Goal: Communication & Community: Share content

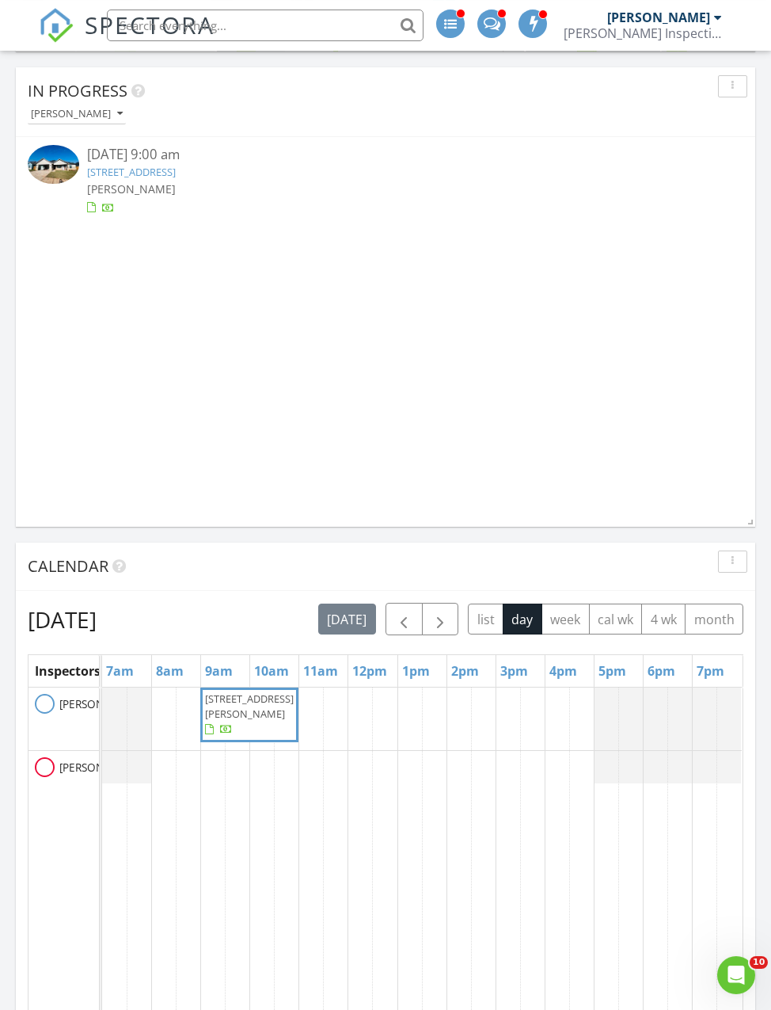
click at [446, 626] on span "button" at bounding box center [440, 620] width 19 height 19
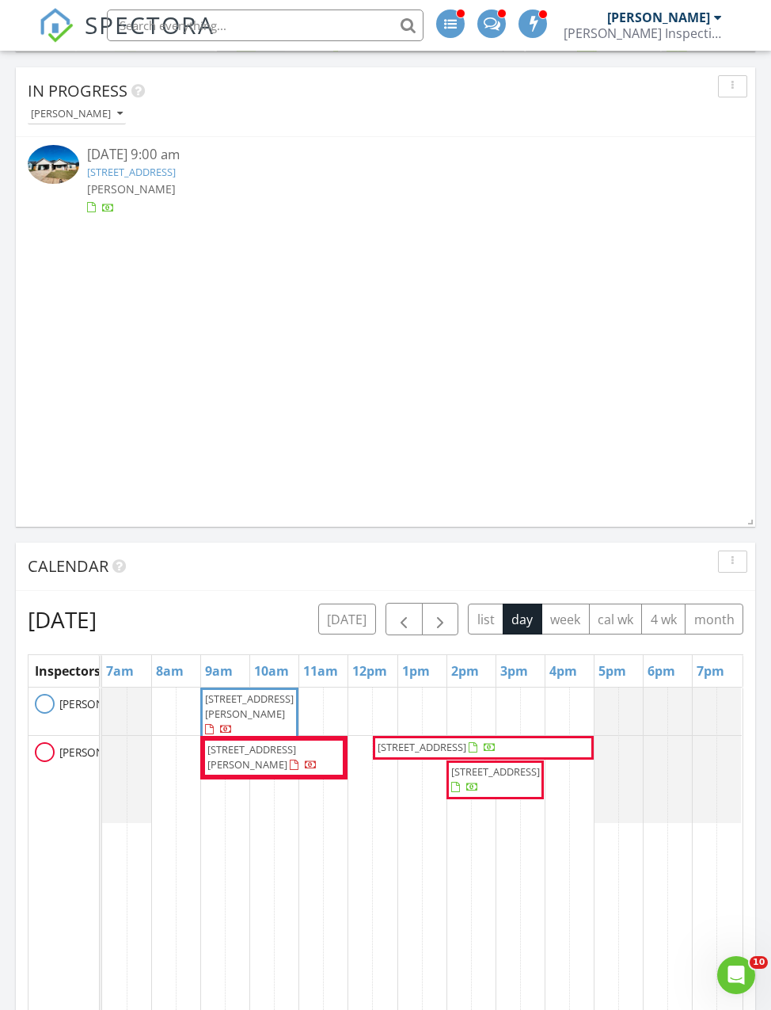
click at [444, 615] on span "button" at bounding box center [440, 620] width 19 height 19
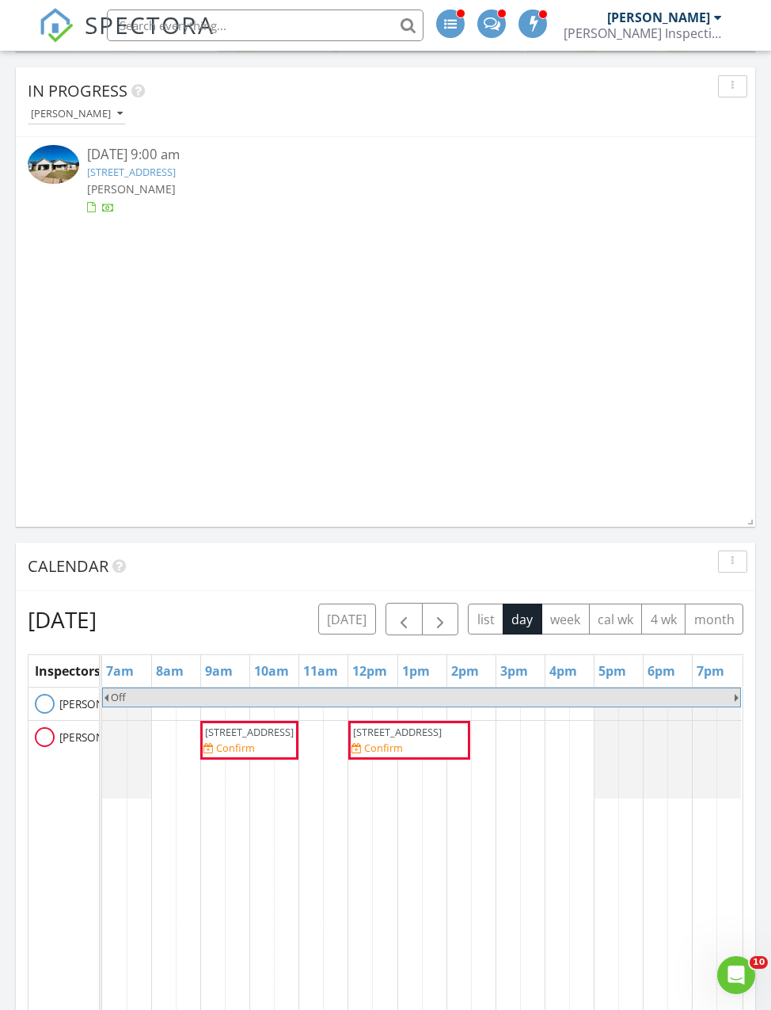
click at [405, 619] on span "button" at bounding box center [403, 620] width 19 height 19
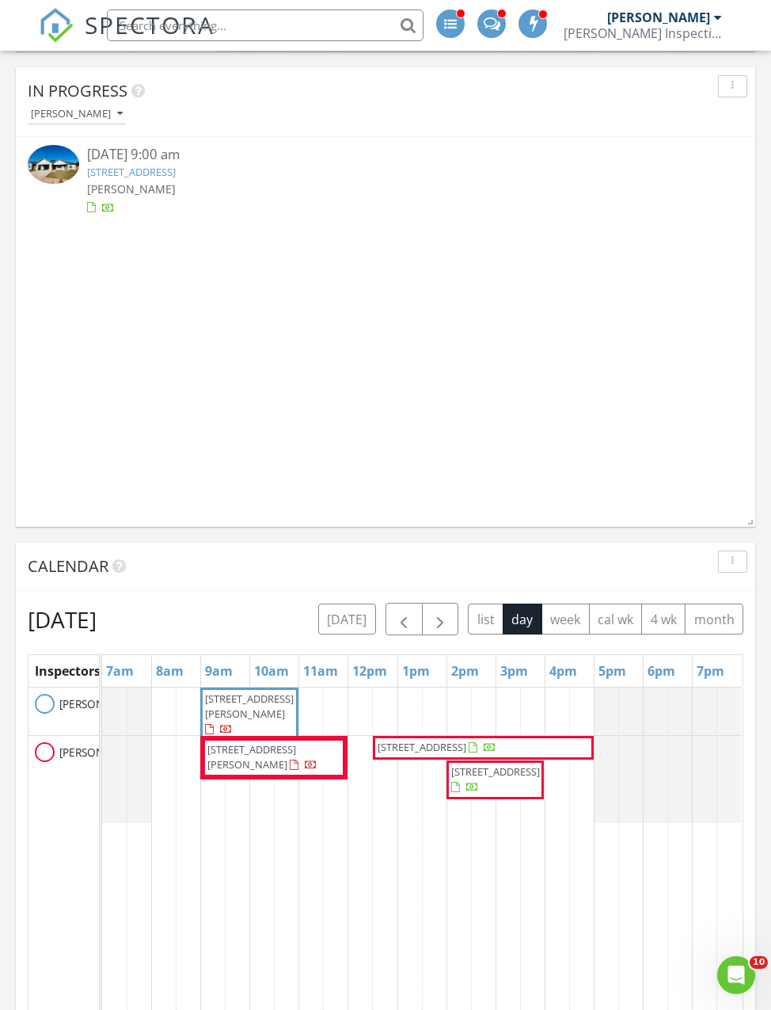
click at [405, 619] on span "button" at bounding box center [403, 620] width 19 height 19
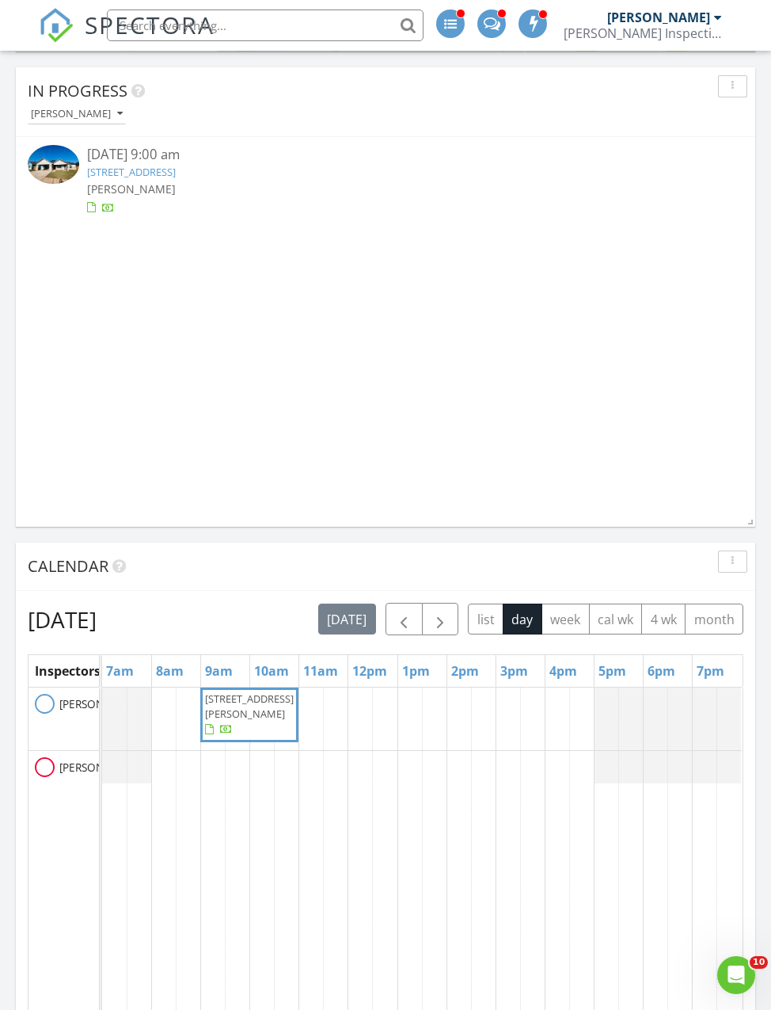
click at [404, 617] on span "button" at bounding box center [403, 620] width 19 height 19
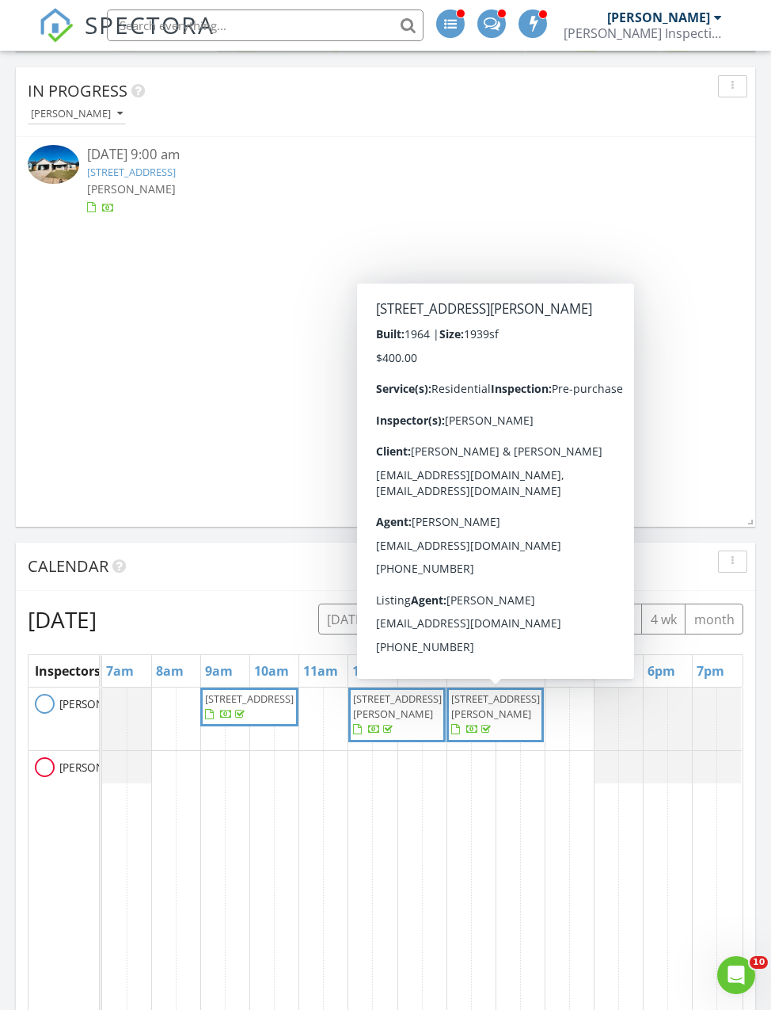
click at [505, 725] on span "1517 N Pioneer Dr, Abilene 79603" at bounding box center [495, 714] width 91 height 47
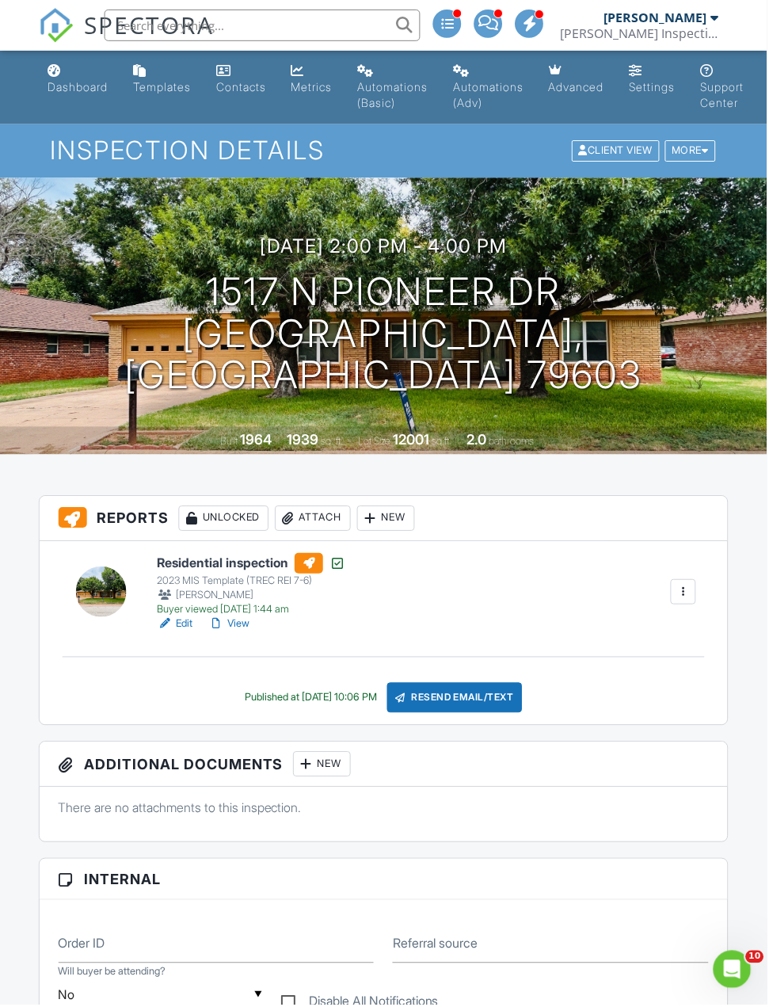
click at [494, 702] on div "Resend Email/Text" at bounding box center [456, 699] width 136 height 30
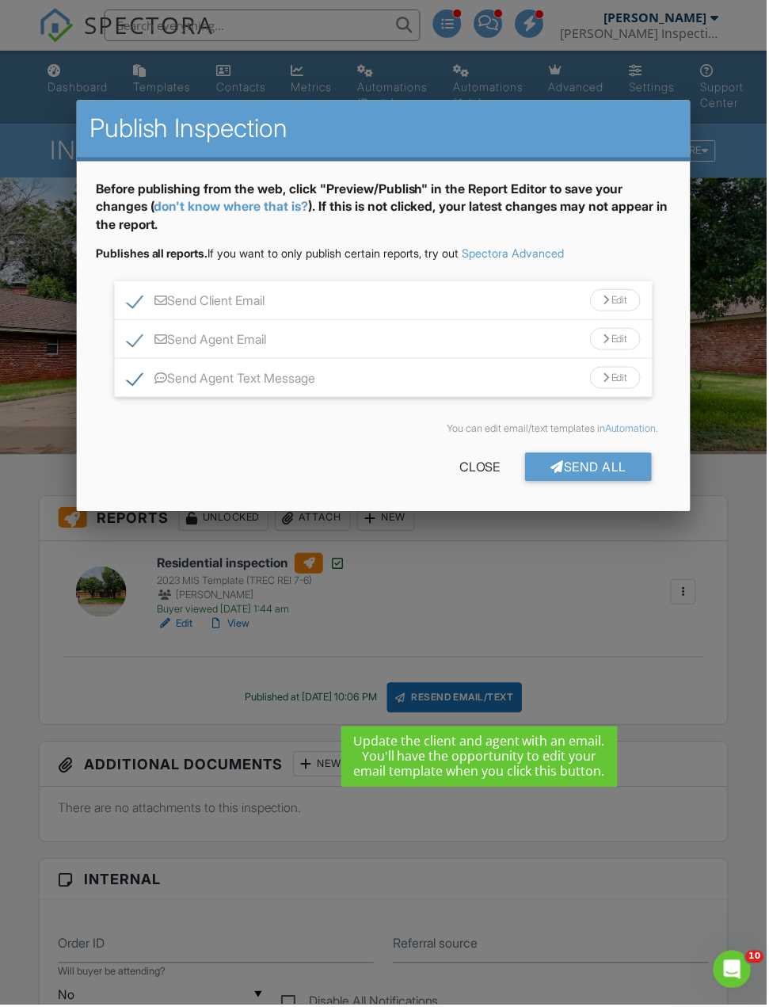
click at [620, 386] on div "Edit" at bounding box center [617, 378] width 51 height 22
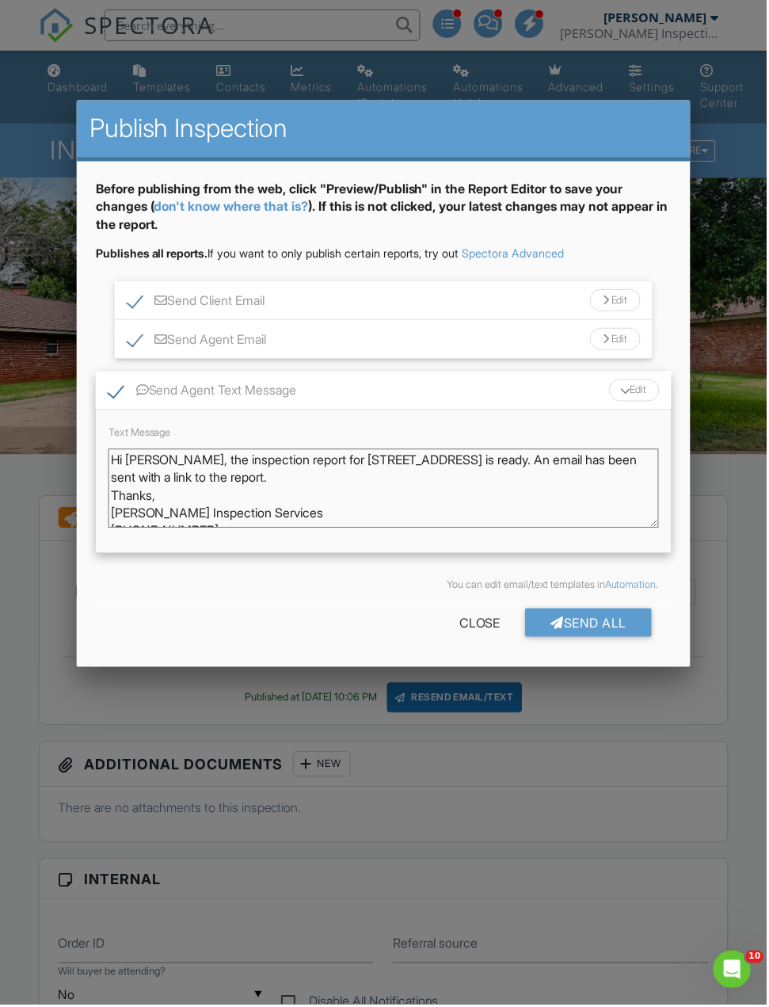
click at [471, 466] on textarea "Hi Tina, the inspection report for 1517 N Pioneer Dr is ready. An email has bee…" at bounding box center [385, 489] width 552 height 79
type textarea "Hi Tina, the inspection report for 1517 N Pioneer Dr is ready. (The attic infor…"
click at [593, 623] on div "Send All" at bounding box center [590, 624] width 127 height 29
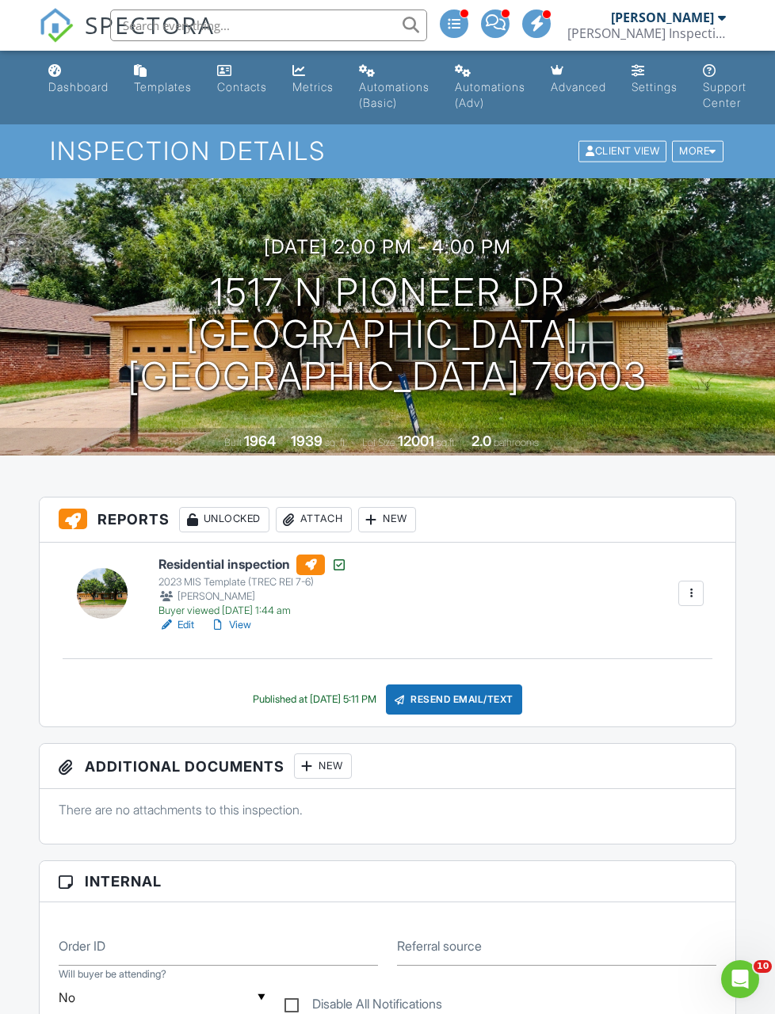
click at [78, 74] on link "Dashboard" at bounding box center [78, 79] width 73 height 45
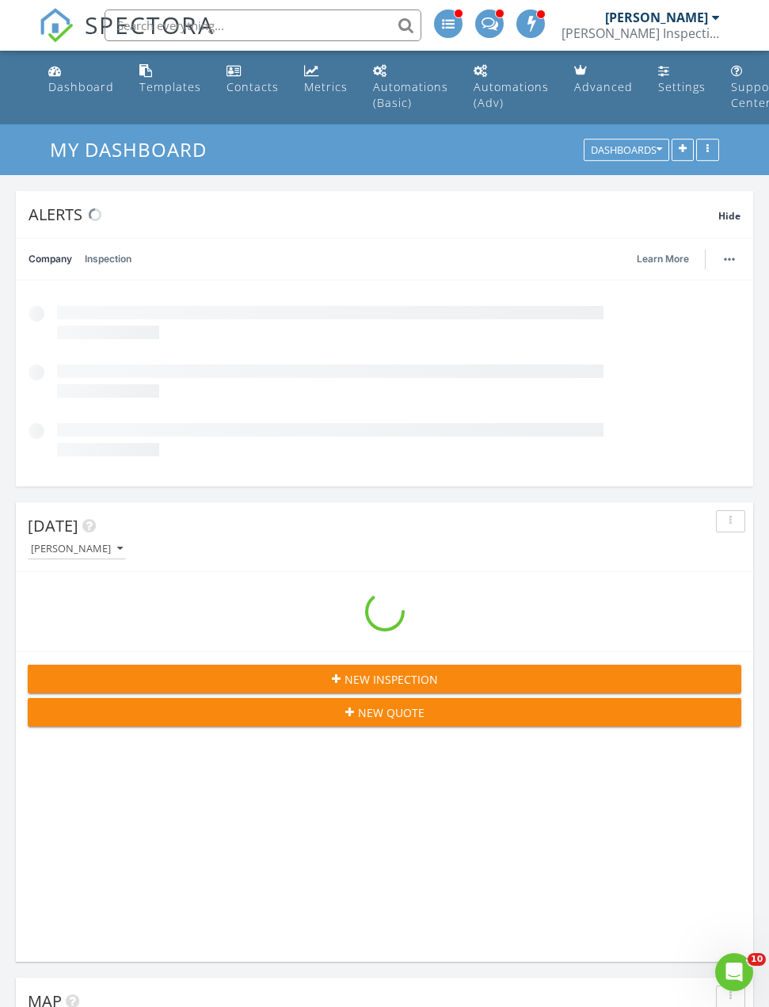
scroll to position [2551, 770]
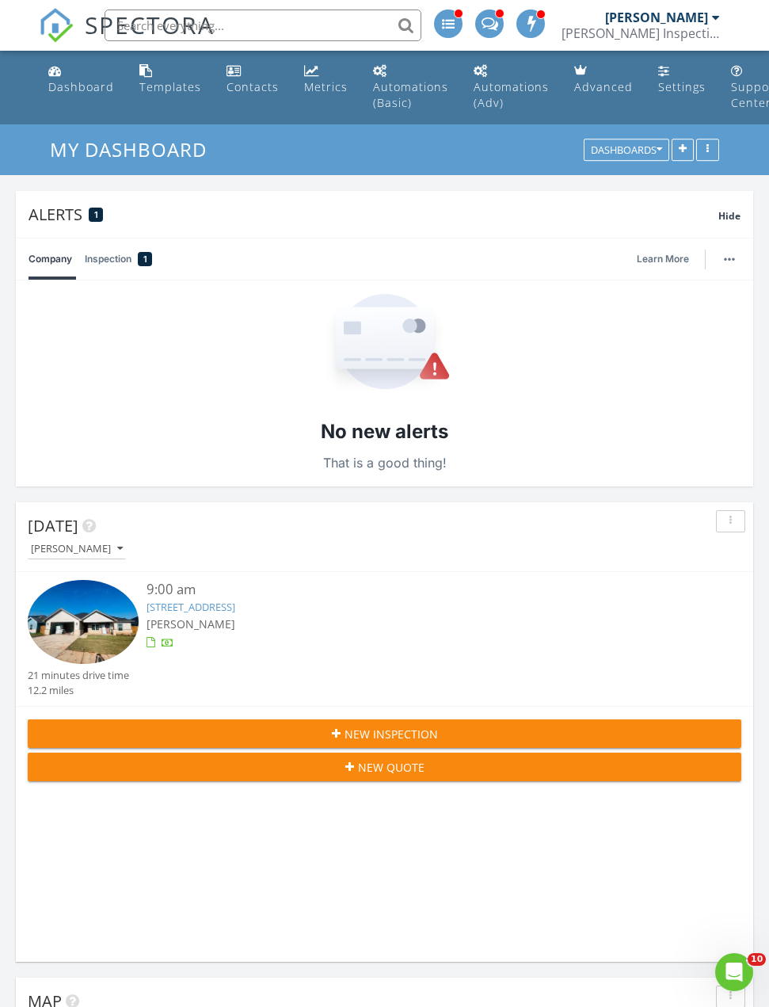
click at [87, 626] on img at bounding box center [83, 621] width 111 height 83
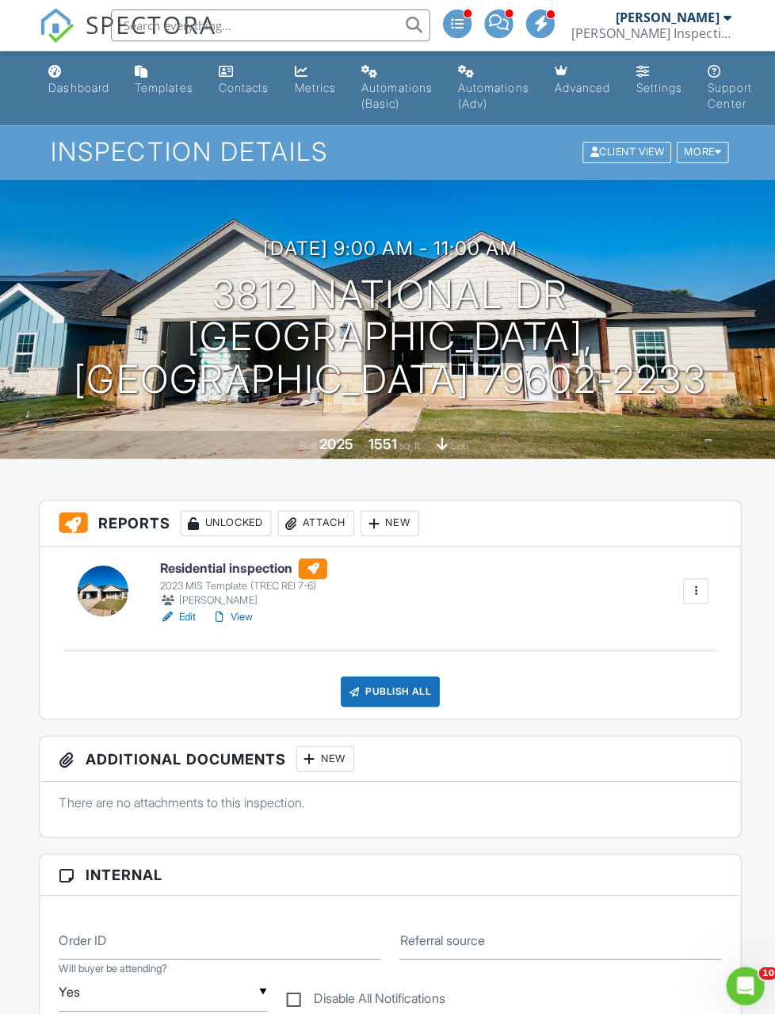
click at [251, 617] on link "View" at bounding box center [230, 612] width 41 height 16
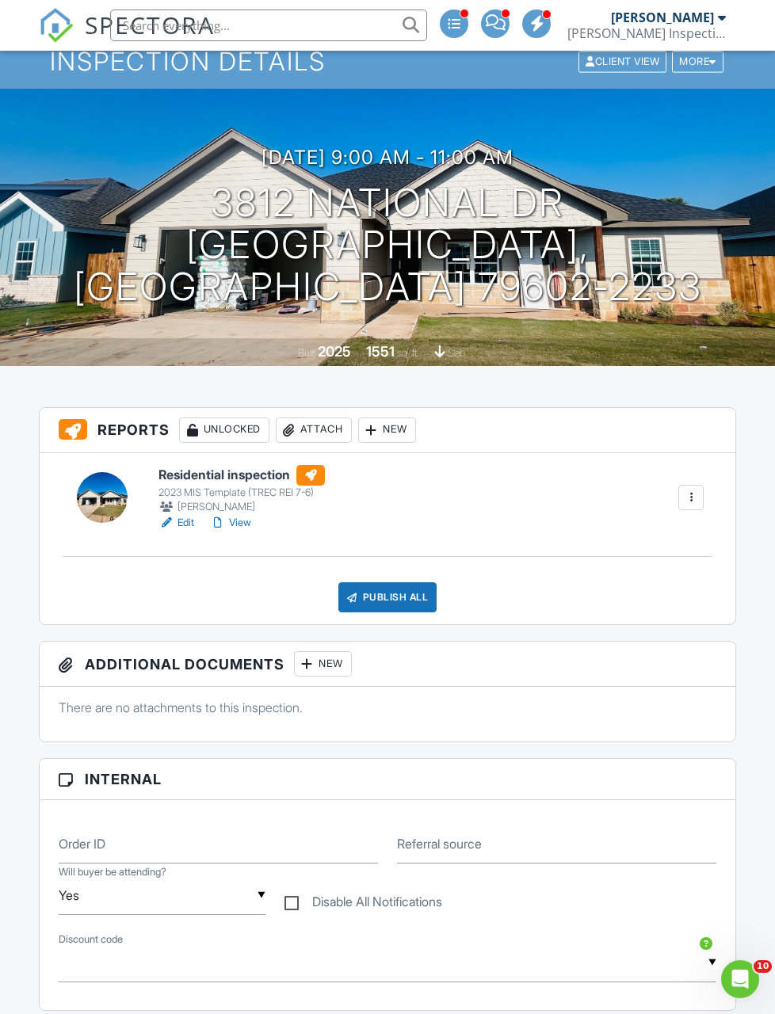
click at [397, 590] on div "Publish All" at bounding box center [387, 597] width 99 height 30
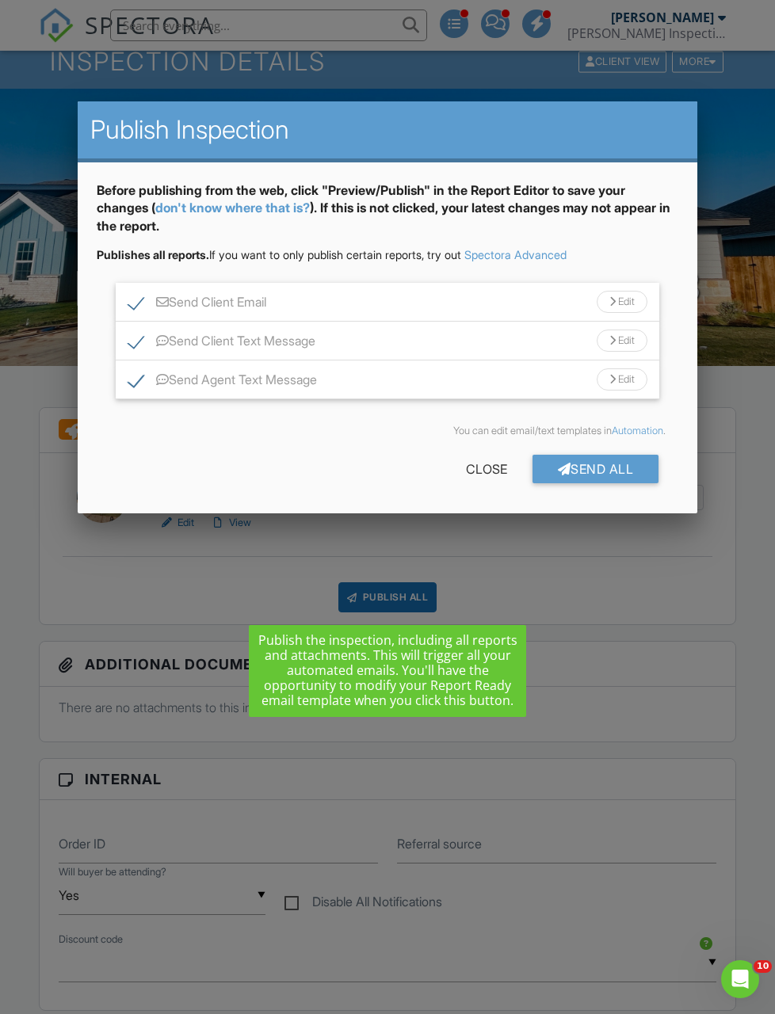
click at [615, 461] on div "Send All" at bounding box center [595, 469] width 127 height 29
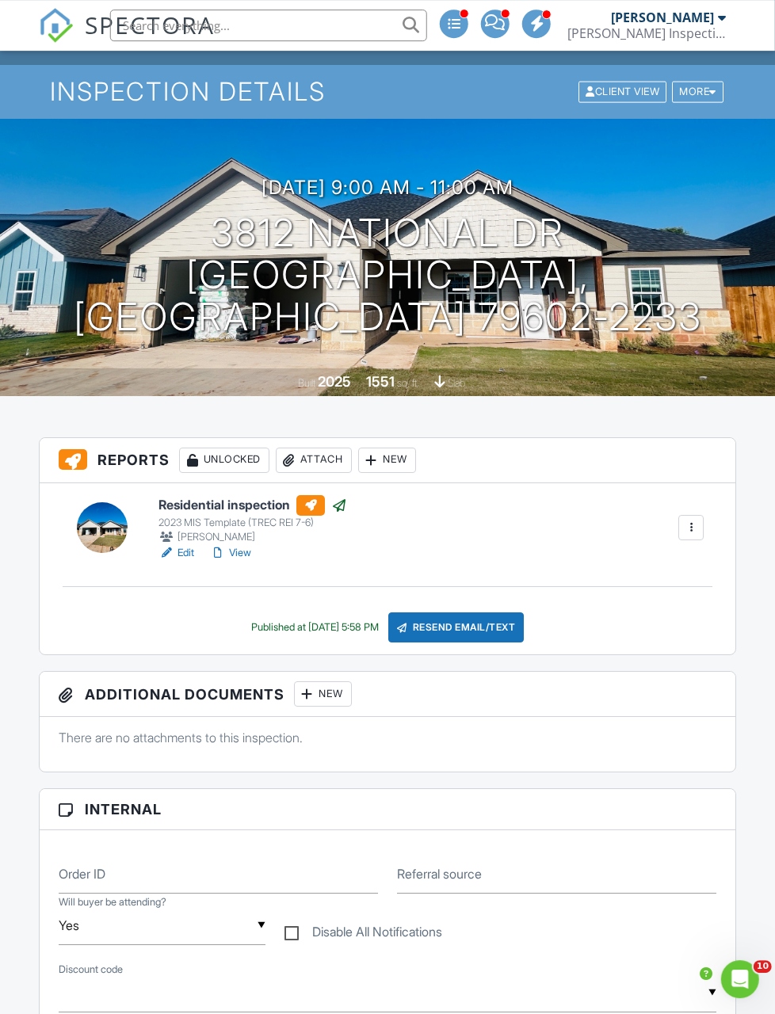
scroll to position [0, 6]
